Goal: Navigation & Orientation: Find specific page/section

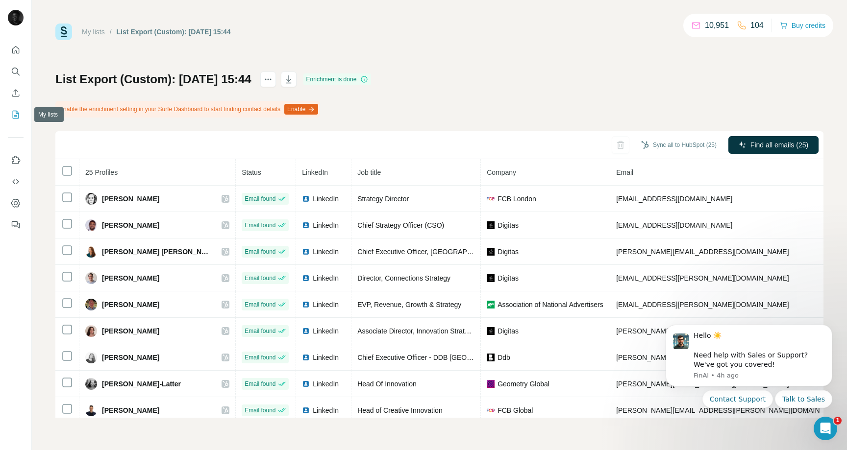
click at [17, 115] on icon "My lists" at bounding box center [16, 115] width 10 height 10
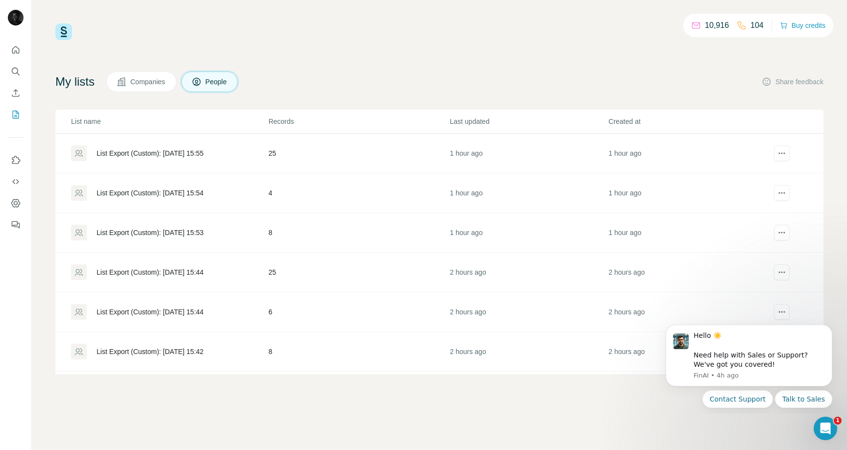
click at [183, 190] on div "List Export (Custom): [DATE] 15:54" at bounding box center [150, 193] width 107 height 10
click at [191, 234] on div "List Export (Custom): [DATE] 15:53" at bounding box center [150, 233] width 107 height 10
click at [188, 270] on div "List Export (Custom): [DATE] 15:44" at bounding box center [150, 273] width 107 height 10
click at [171, 157] on div "List Export (Custom): [DATE] 15:55" at bounding box center [150, 153] width 107 height 10
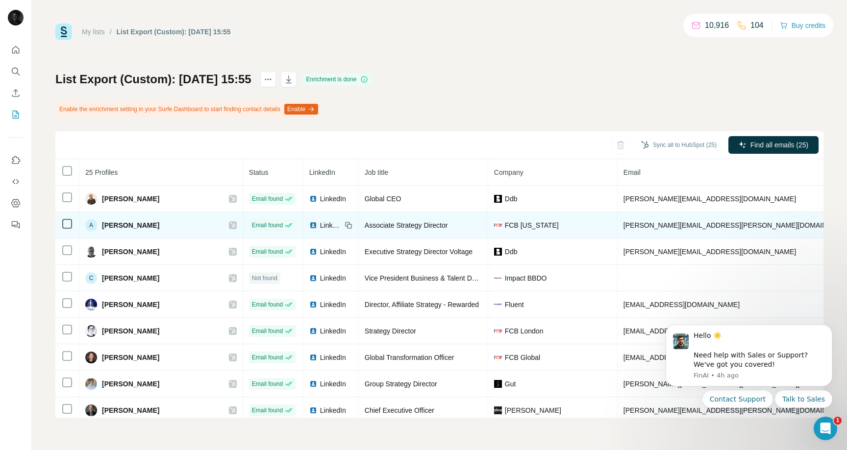
scroll to position [32, 0]
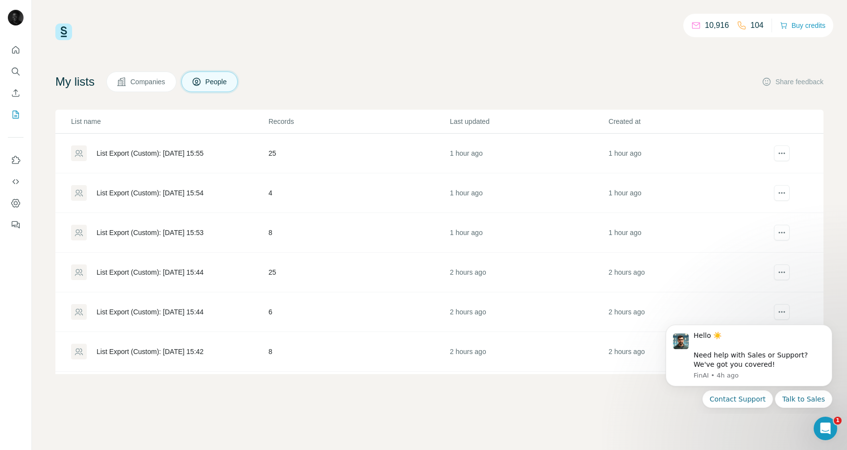
click at [179, 190] on div "List Export (Custom): [DATE] 15:54" at bounding box center [150, 193] width 107 height 10
